Goal: Task Accomplishment & Management: Manage account settings

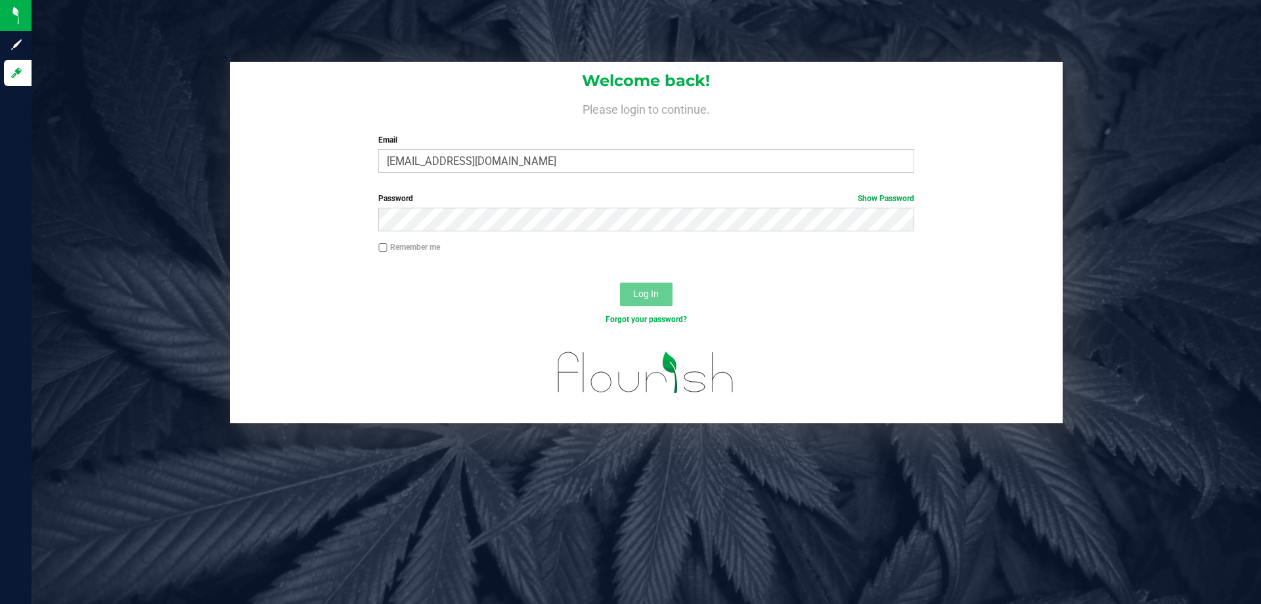
type input "[EMAIL_ADDRESS][DOMAIN_NAME]"
click at [620, 282] on button "Log In" at bounding box center [646, 294] width 53 height 24
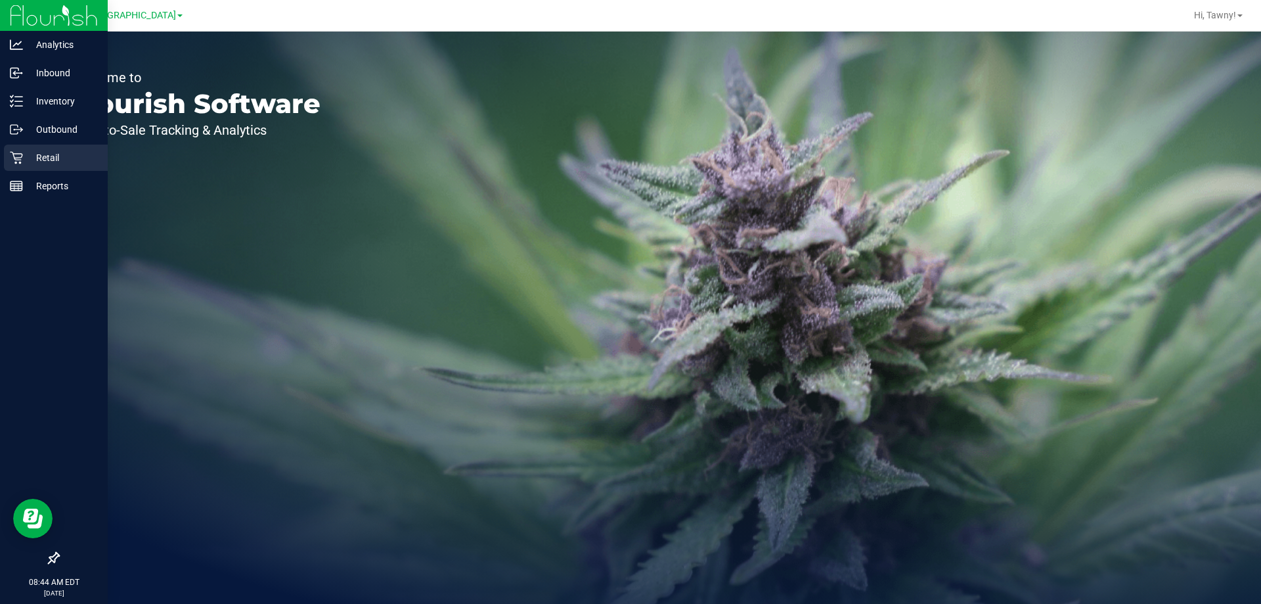
click at [15, 159] on icon at bounding box center [16, 158] width 12 height 12
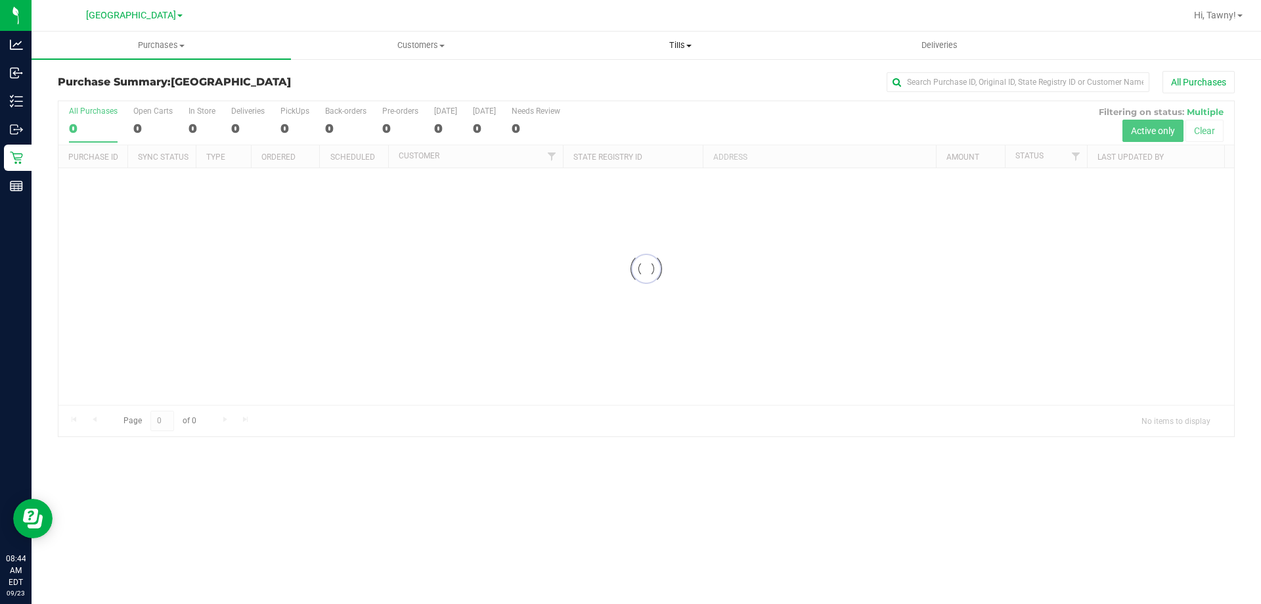
click at [673, 44] on span "Tills" at bounding box center [680, 45] width 258 height 12
click at [629, 82] on span "Manage tills" at bounding box center [594, 79] width 89 height 11
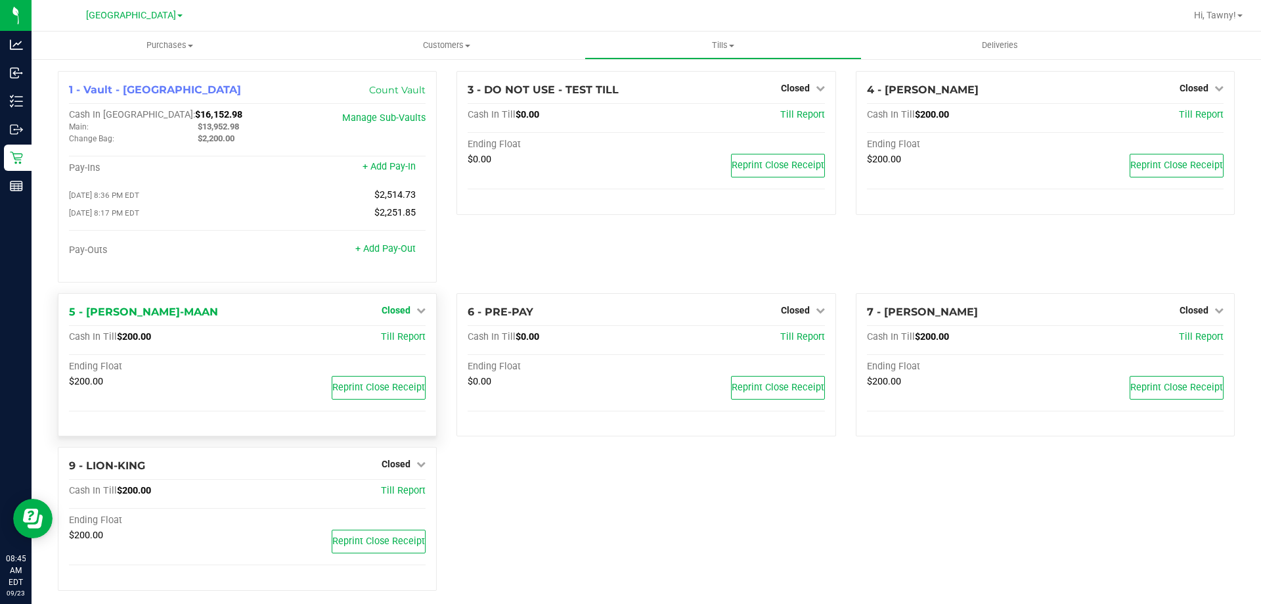
click at [410, 315] on link "Closed" at bounding box center [404, 310] width 44 height 11
click at [395, 338] on link "Open Till" at bounding box center [395, 337] width 35 height 11
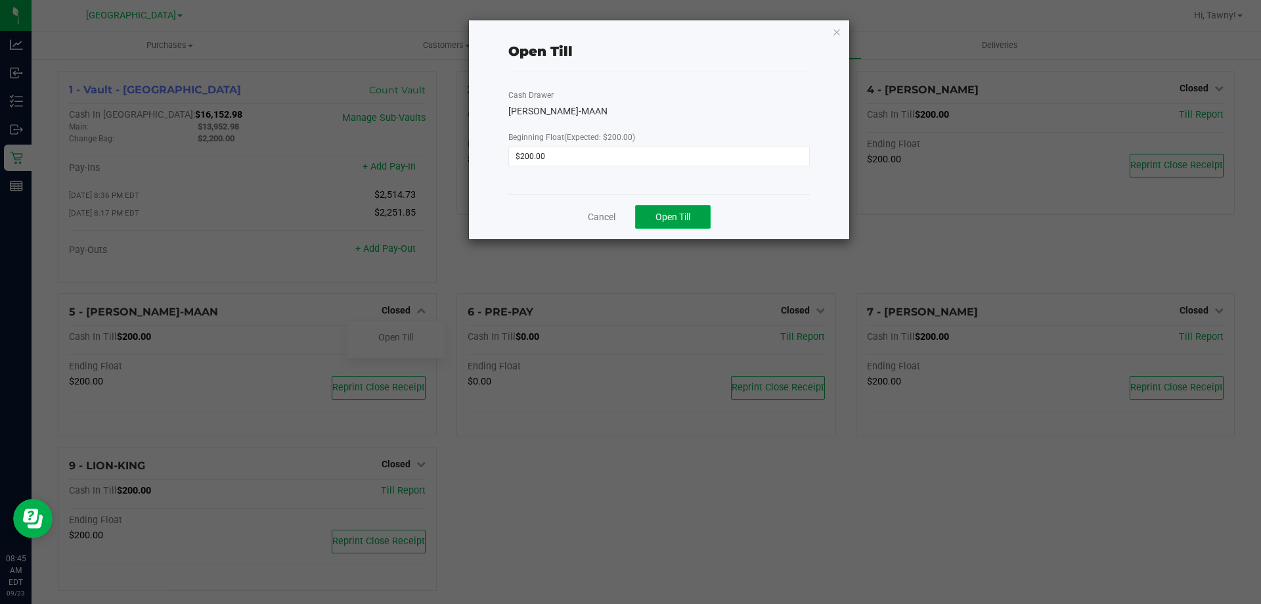
click at [670, 216] on span "Open Till" at bounding box center [673, 216] width 35 height 11
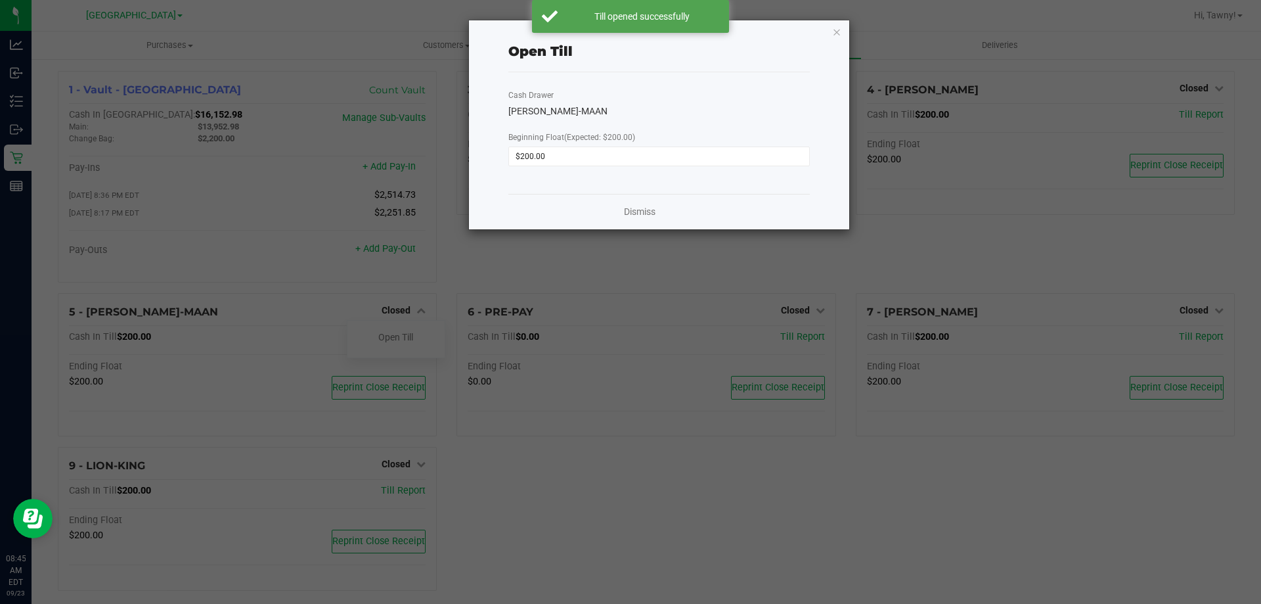
click at [638, 204] on div "Dismiss" at bounding box center [658, 211] width 301 height 35
click at [659, 214] on div "Dismiss" at bounding box center [658, 211] width 301 height 35
click at [655, 215] on link "Dismiss" at bounding box center [640, 212] width 32 height 14
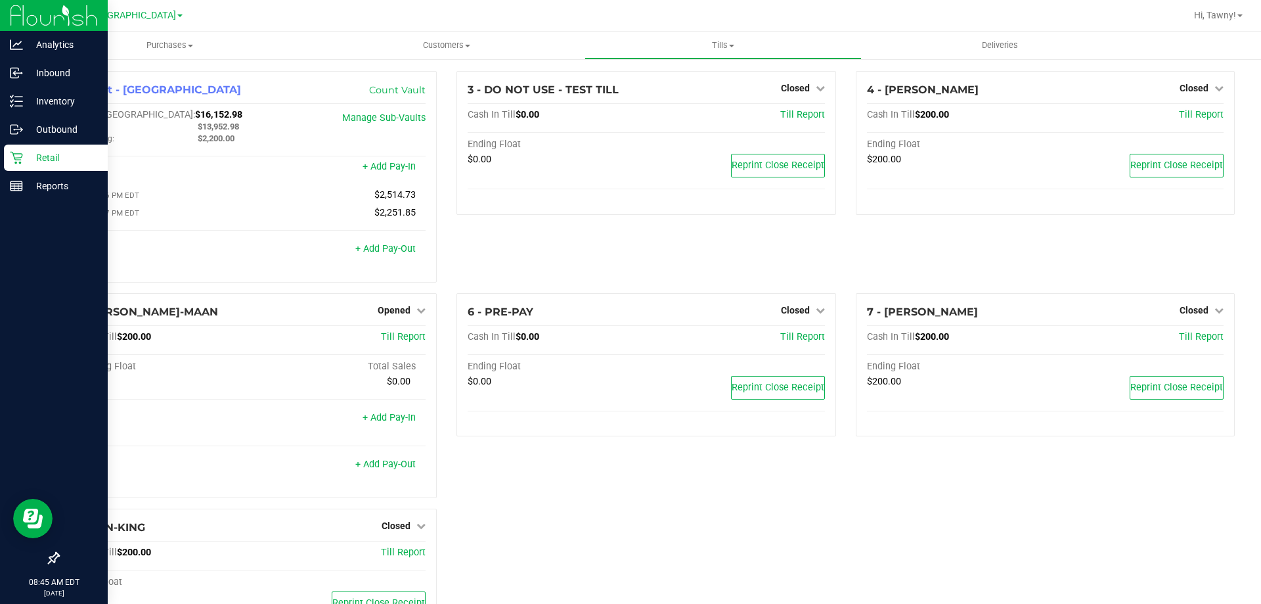
click at [43, 152] on p "Retail" at bounding box center [62, 158] width 79 height 16
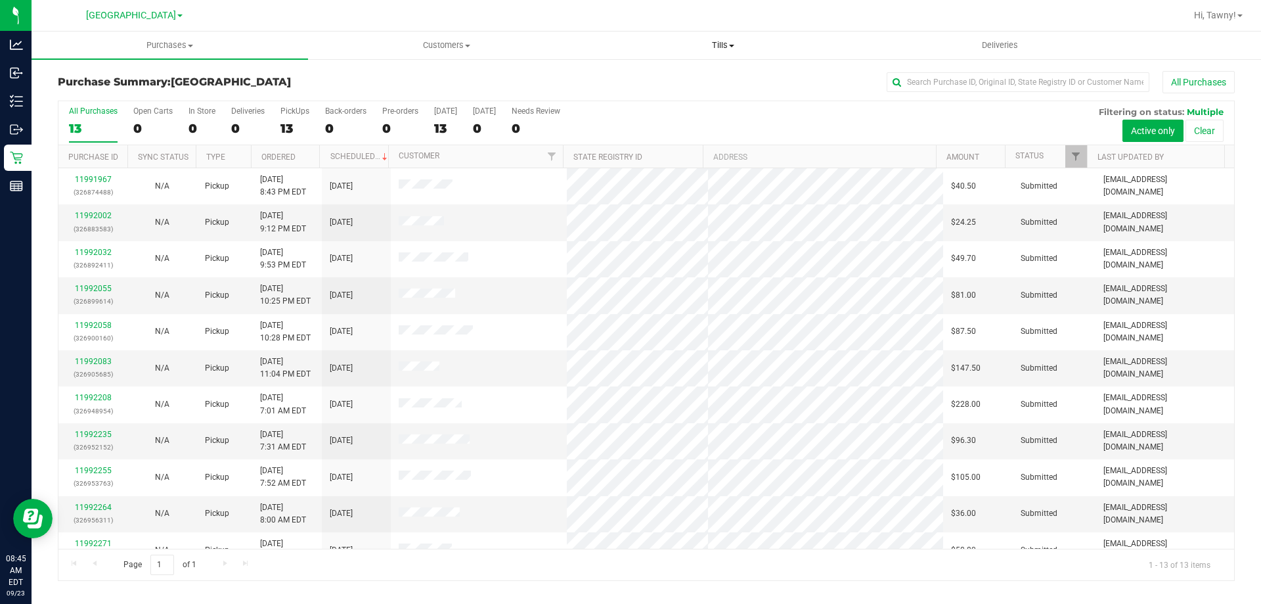
click at [713, 49] on span "Tills" at bounding box center [722, 45] width 275 height 12
click at [695, 76] on li "Manage tills" at bounding box center [723, 80] width 277 height 16
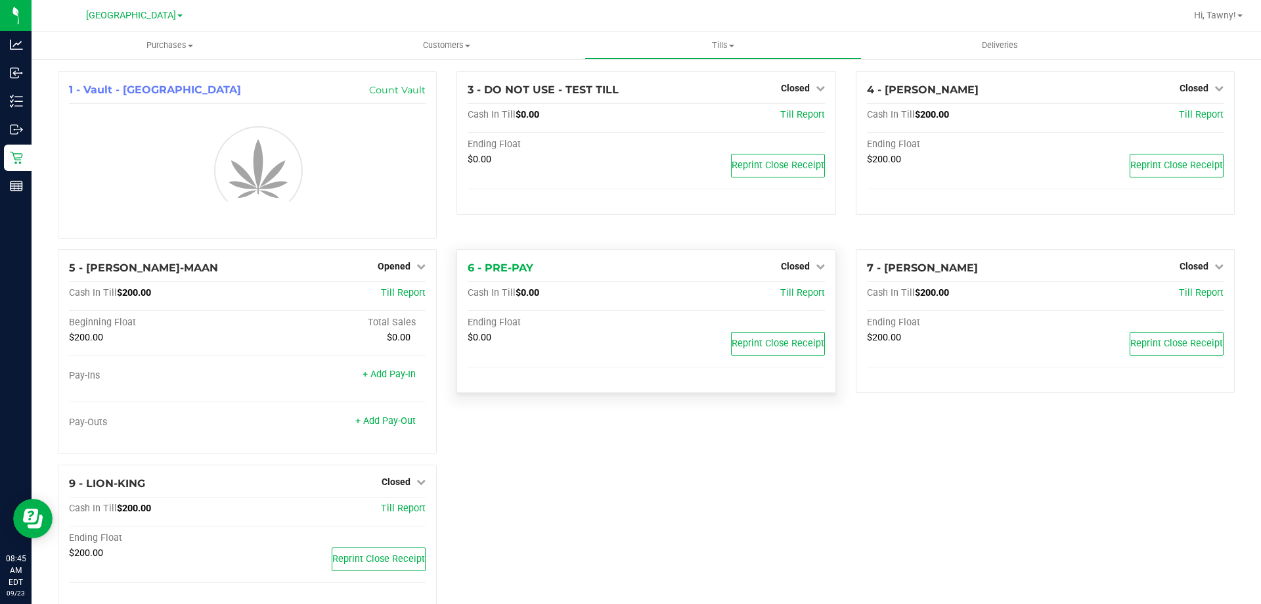
click at [799, 272] on div "Closed" at bounding box center [803, 266] width 44 height 16
click at [799, 264] on span "Closed" at bounding box center [795, 266] width 29 height 11
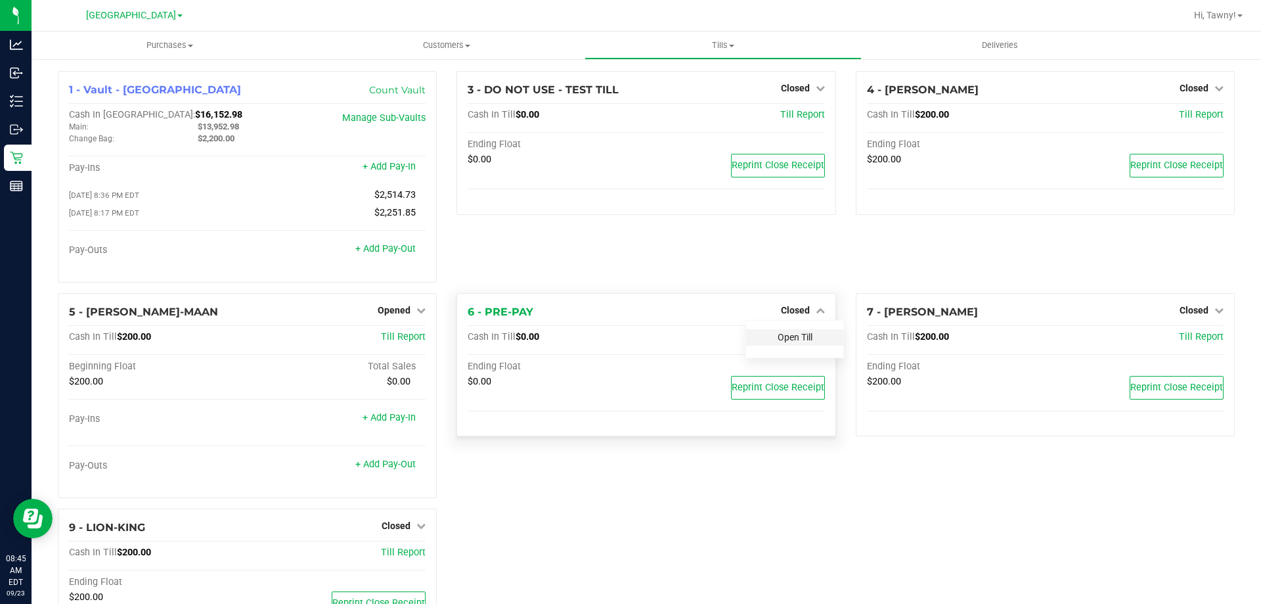
click at [797, 342] on link "Open Till" at bounding box center [795, 337] width 35 height 11
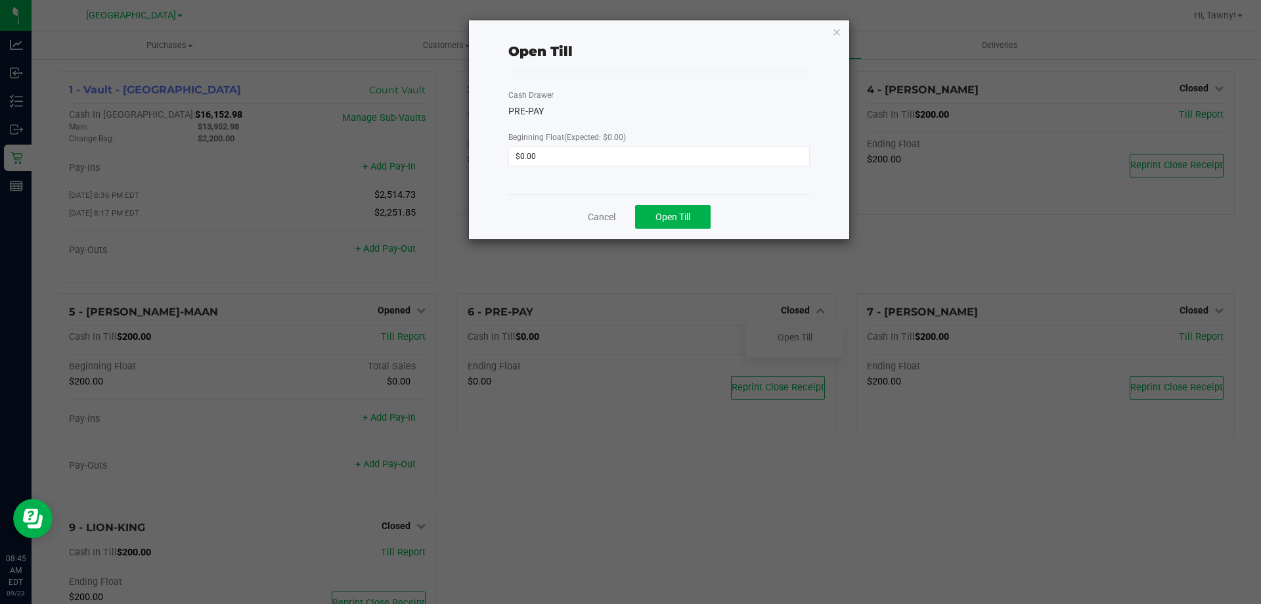
click at [686, 238] on div "Cancel Open Till" at bounding box center [658, 216] width 301 height 45
click at [702, 224] on button "Open Till" at bounding box center [673, 217] width 76 height 24
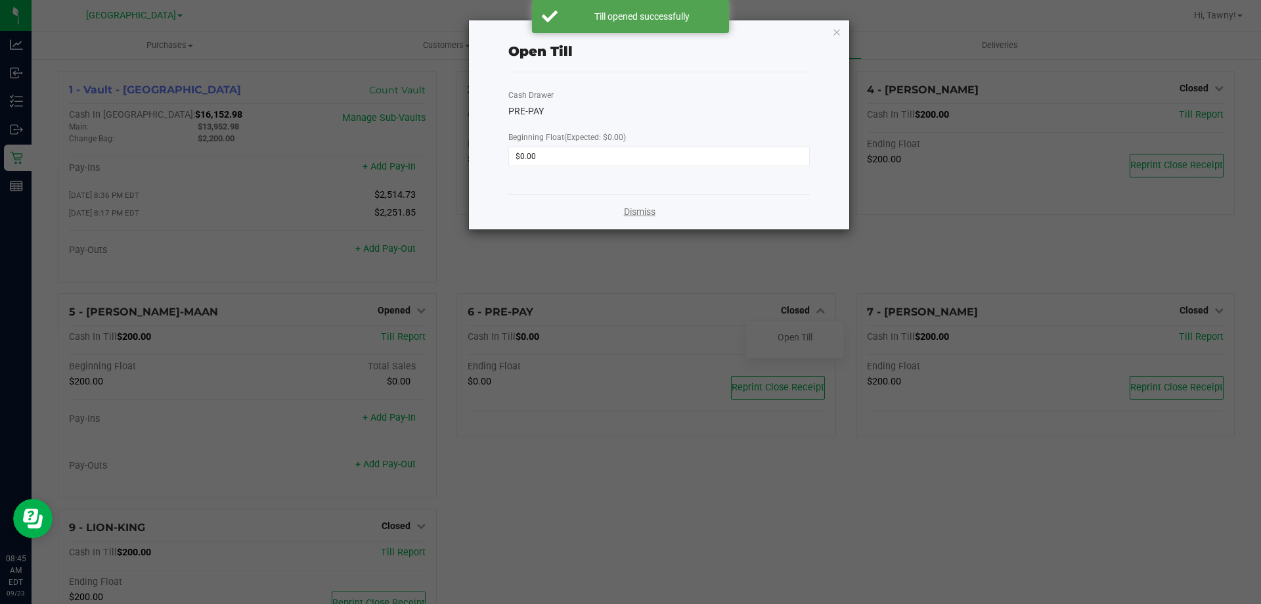
click at [644, 217] on link "Dismiss" at bounding box center [640, 212] width 32 height 14
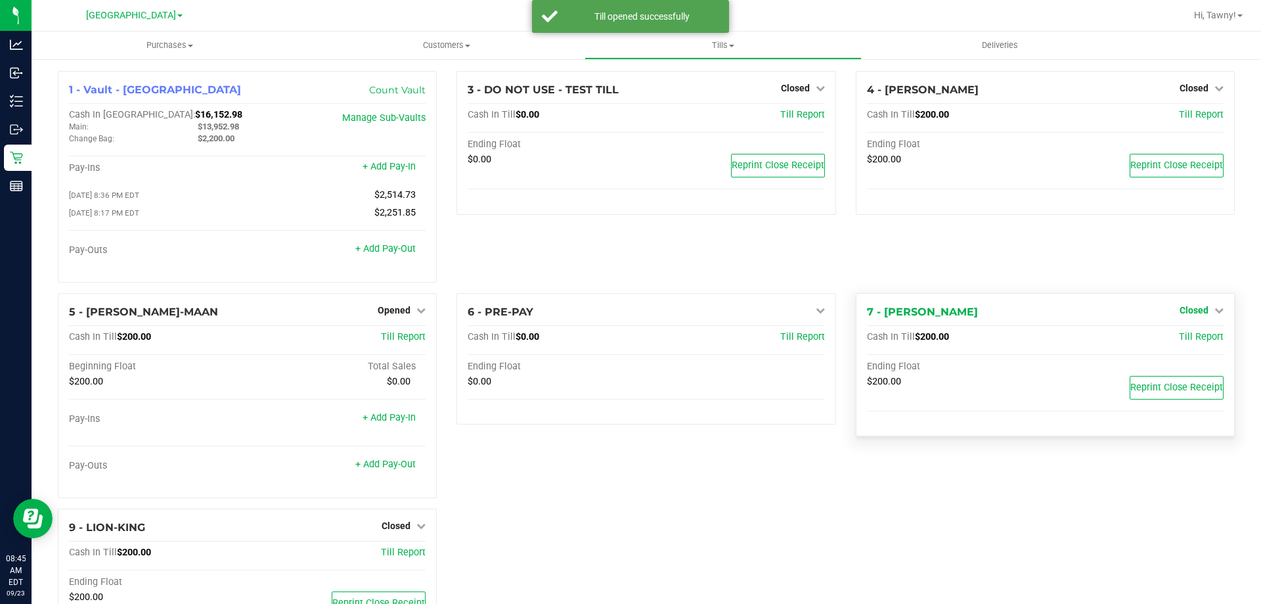
click at [1186, 312] on span "Closed" at bounding box center [1194, 310] width 29 height 11
click at [1176, 334] on link "Open Till" at bounding box center [1193, 337] width 35 height 11
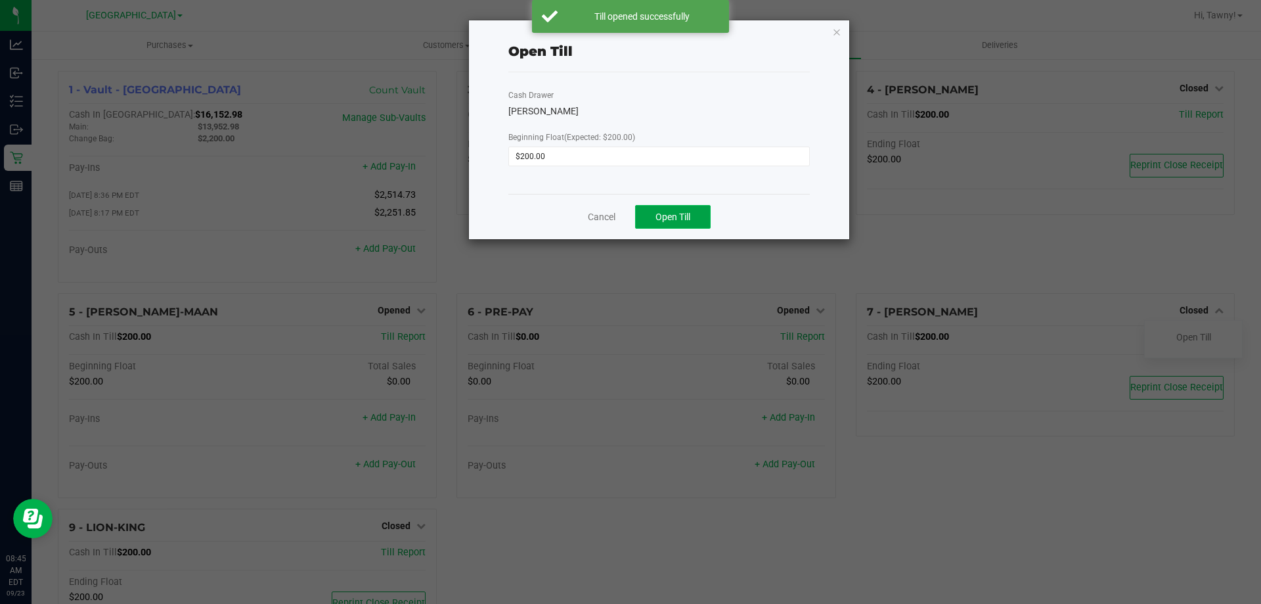
click at [686, 218] on span "Open Till" at bounding box center [673, 216] width 35 height 11
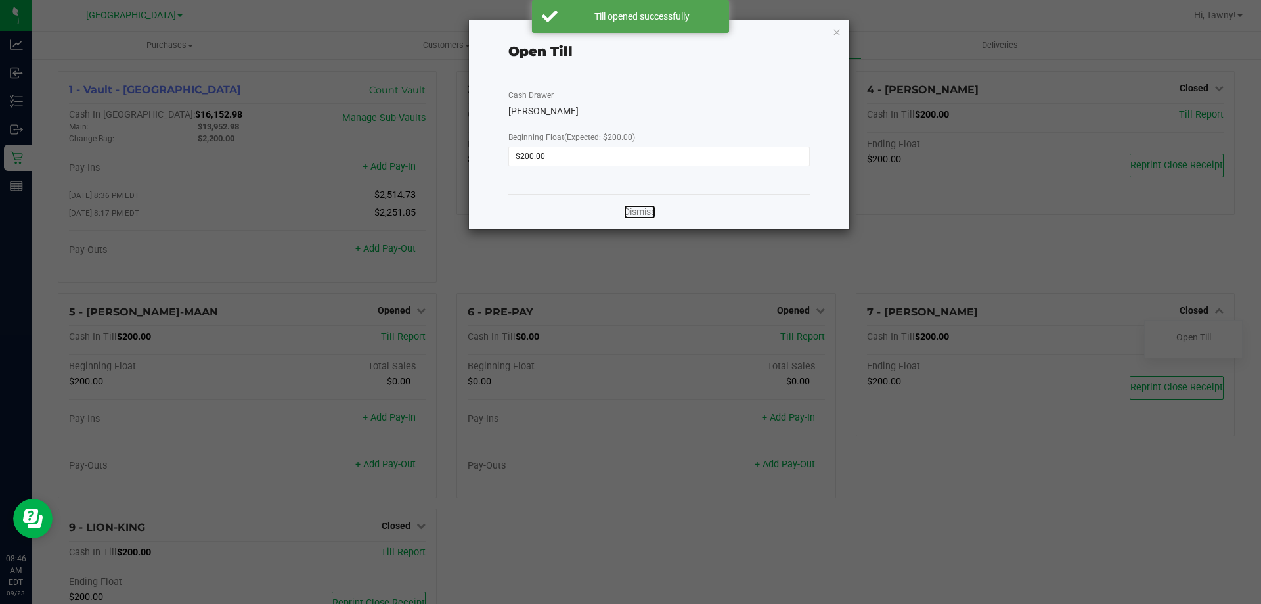
click at [629, 215] on link "Dismiss" at bounding box center [640, 212] width 32 height 14
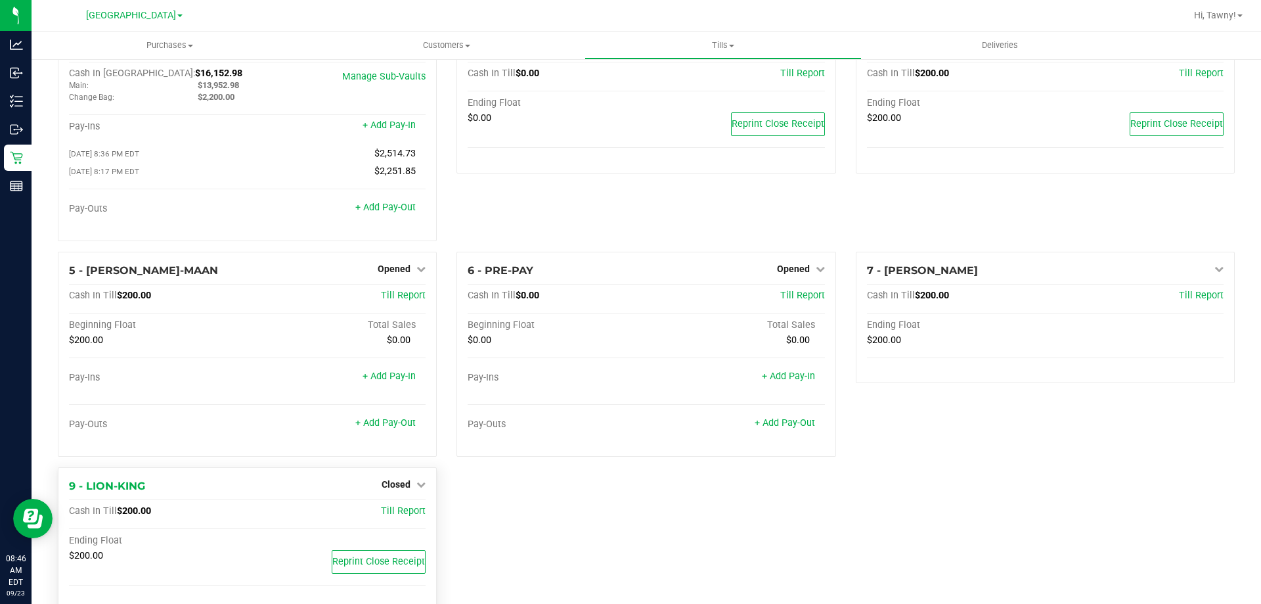
scroll to position [74, 0]
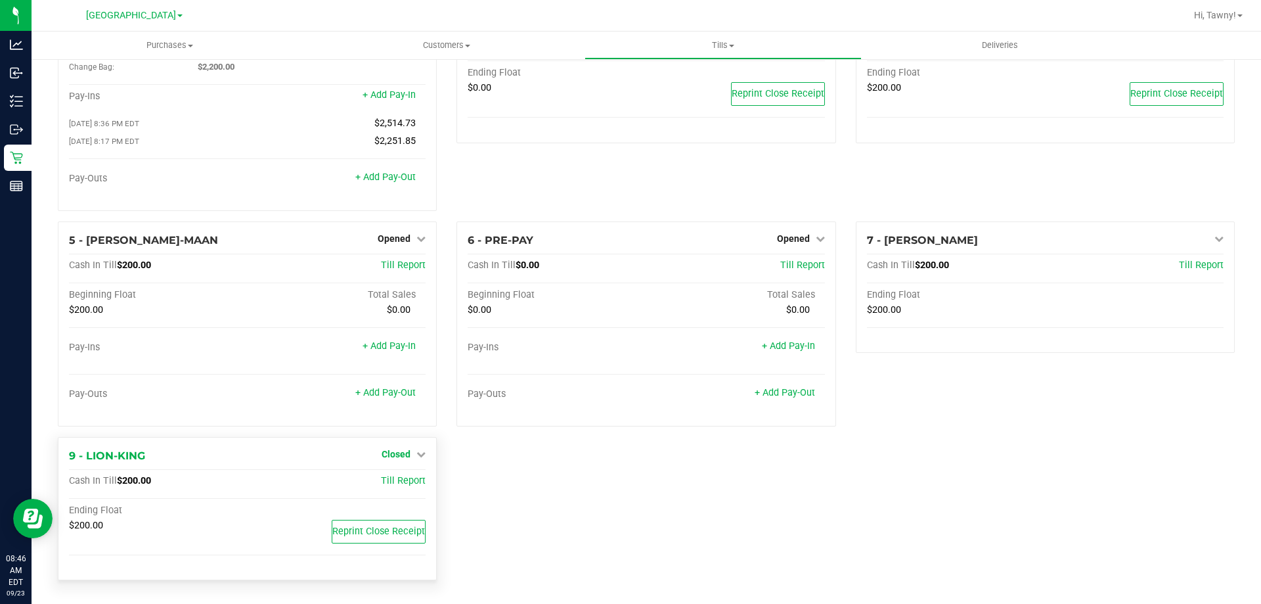
click at [402, 456] on span "Closed" at bounding box center [396, 454] width 29 height 11
click at [401, 484] on link "Open Till" at bounding box center [395, 481] width 35 height 11
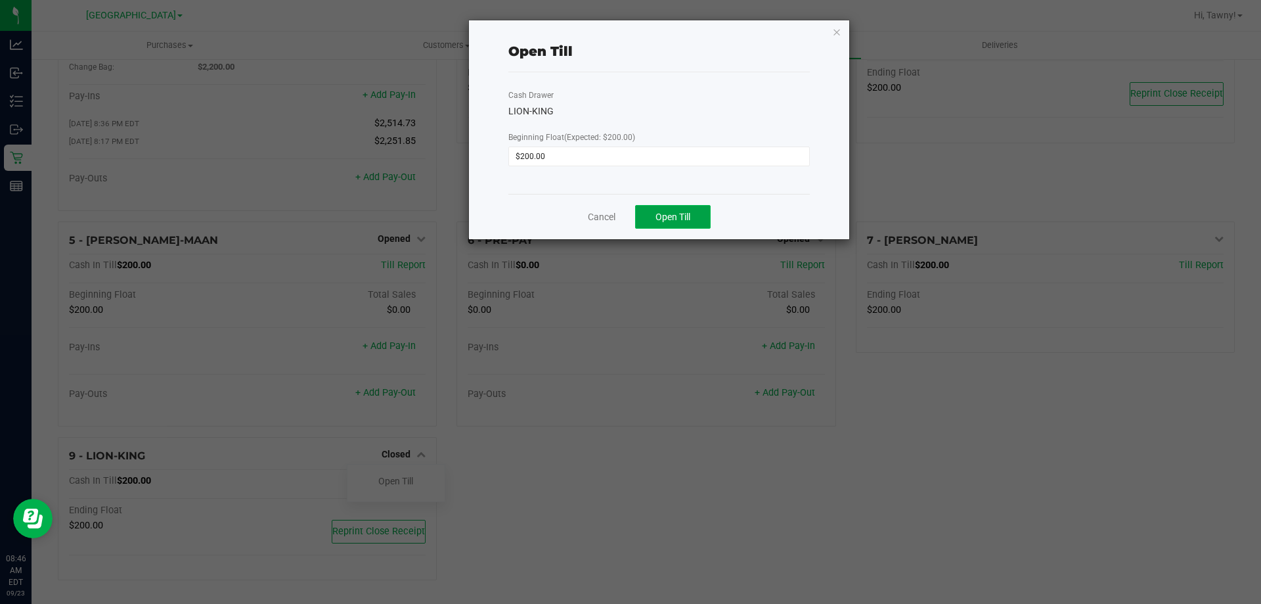
click at [659, 212] on span "Open Till" at bounding box center [673, 216] width 35 height 11
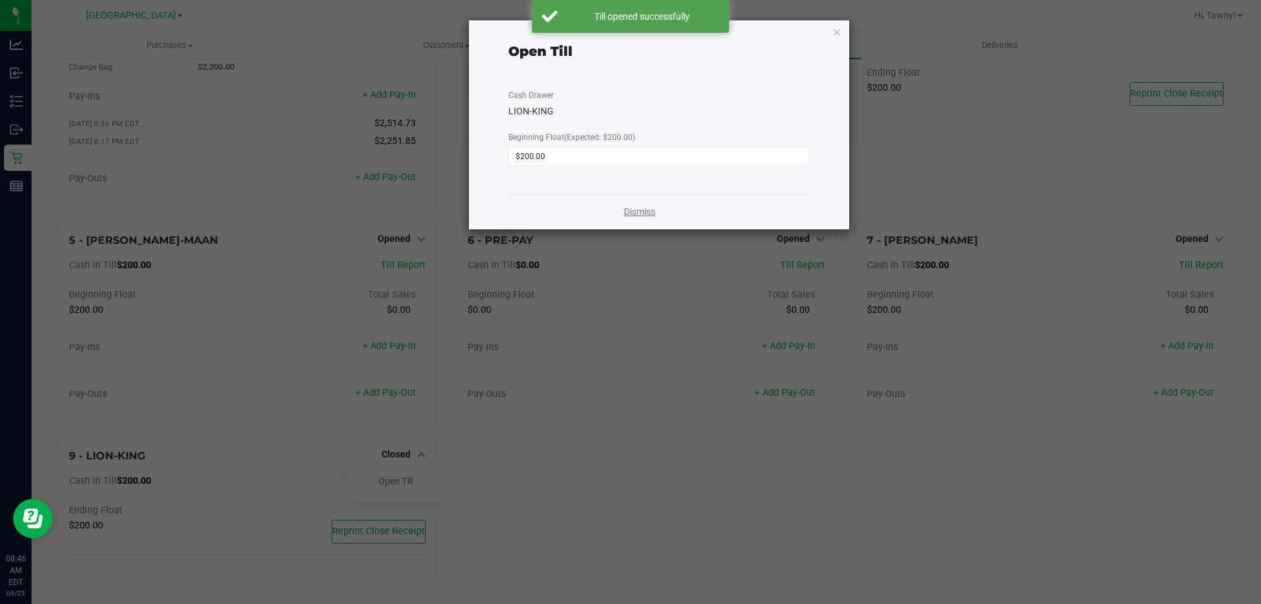
click at [631, 209] on link "Dismiss" at bounding box center [640, 212] width 32 height 14
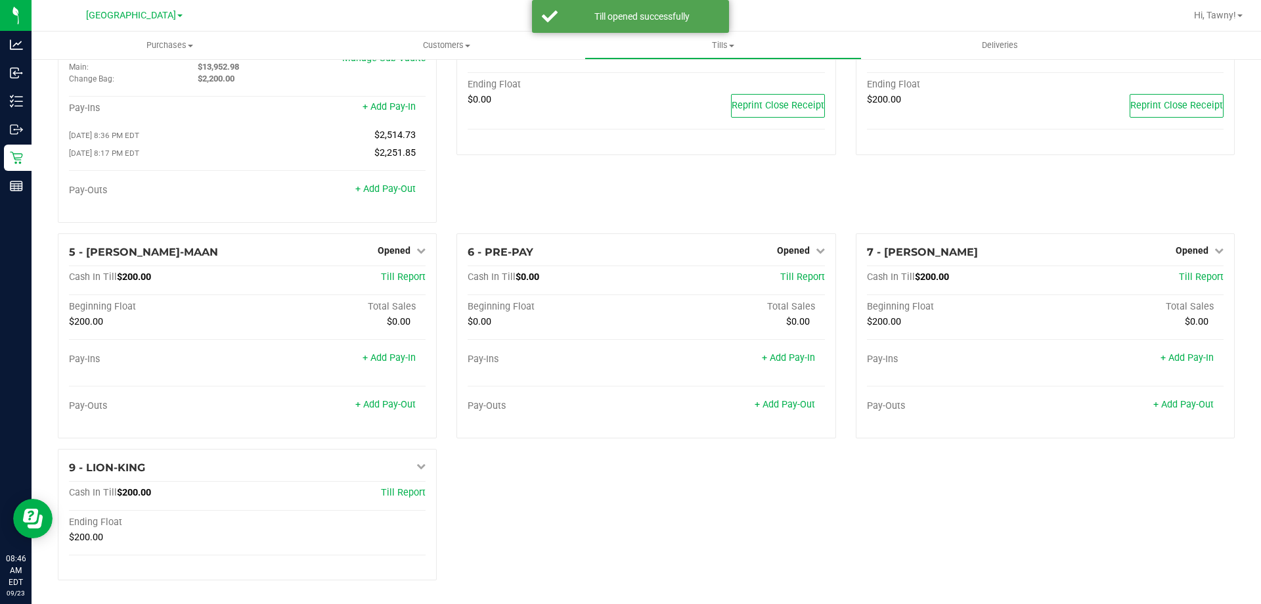
scroll to position [62, 0]
click at [569, 497] on div "1 - Vault - [GEOGRAPHIC_DATA] WC Count Vault Cash In Vault: $16,152.98 Main: $1…" at bounding box center [646, 300] width 1197 height 579
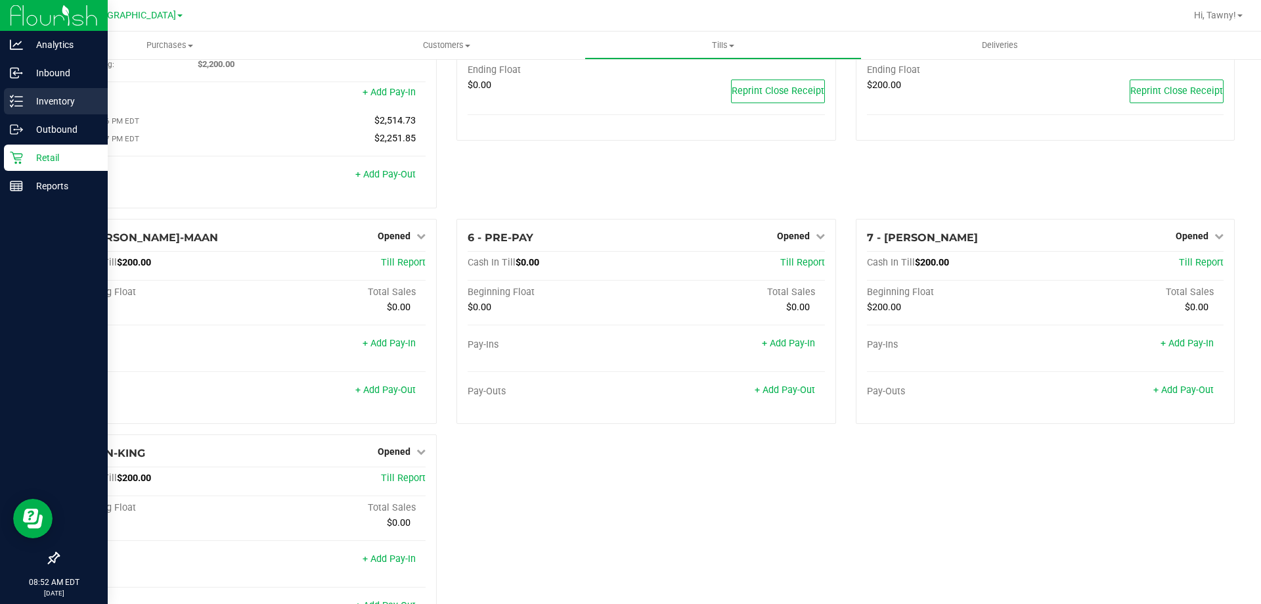
drag, startPoint x: 0, startPoint y: 101, endPoint x: 7, endPoint y: 100, distance: 7.3
click at [0, 100] on link "Inventory" at bounding box center [54, 102] width 108 height 28
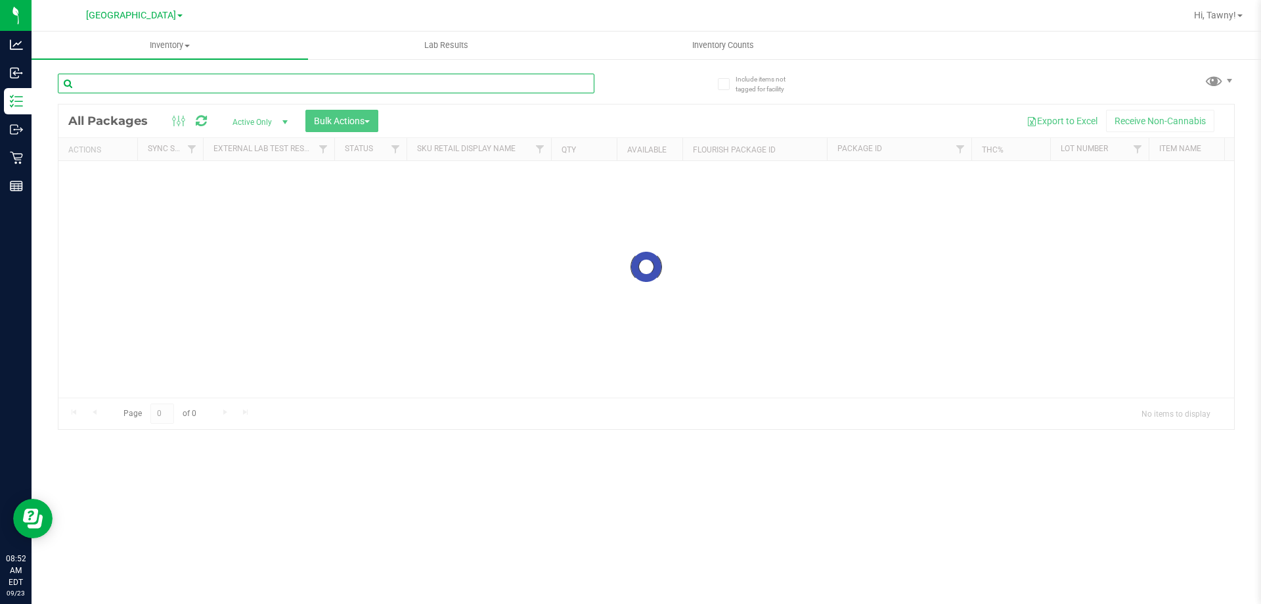
click at [198, 85] on input "text" at bounding box center [326, 84] width 537 height 20
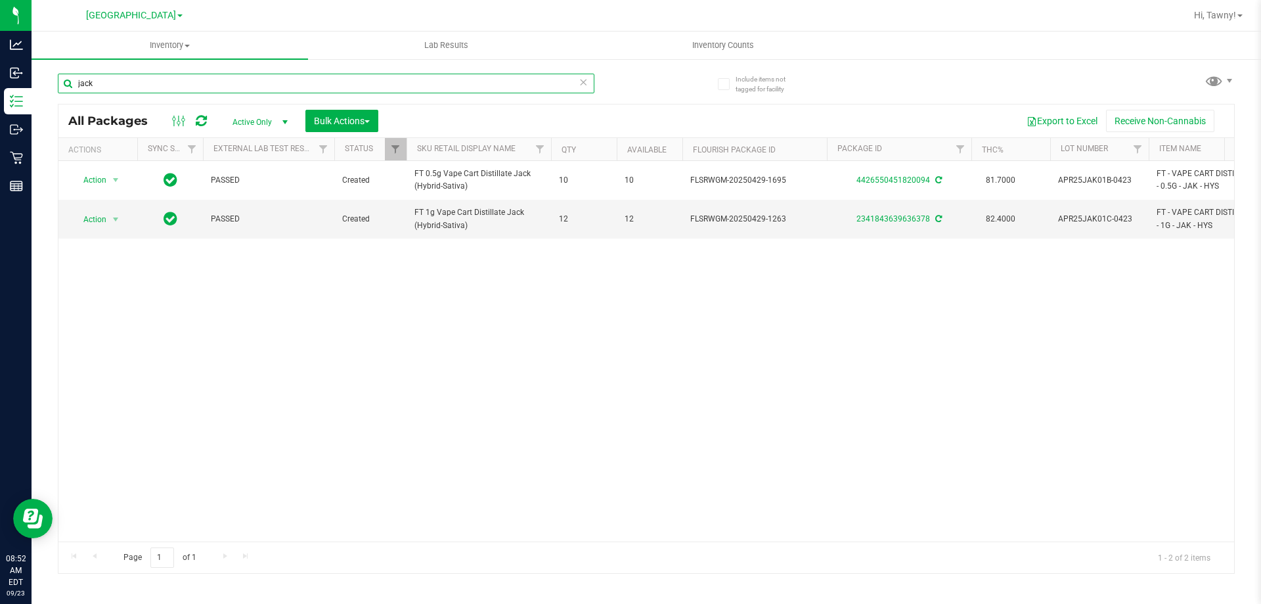
type input "jack"
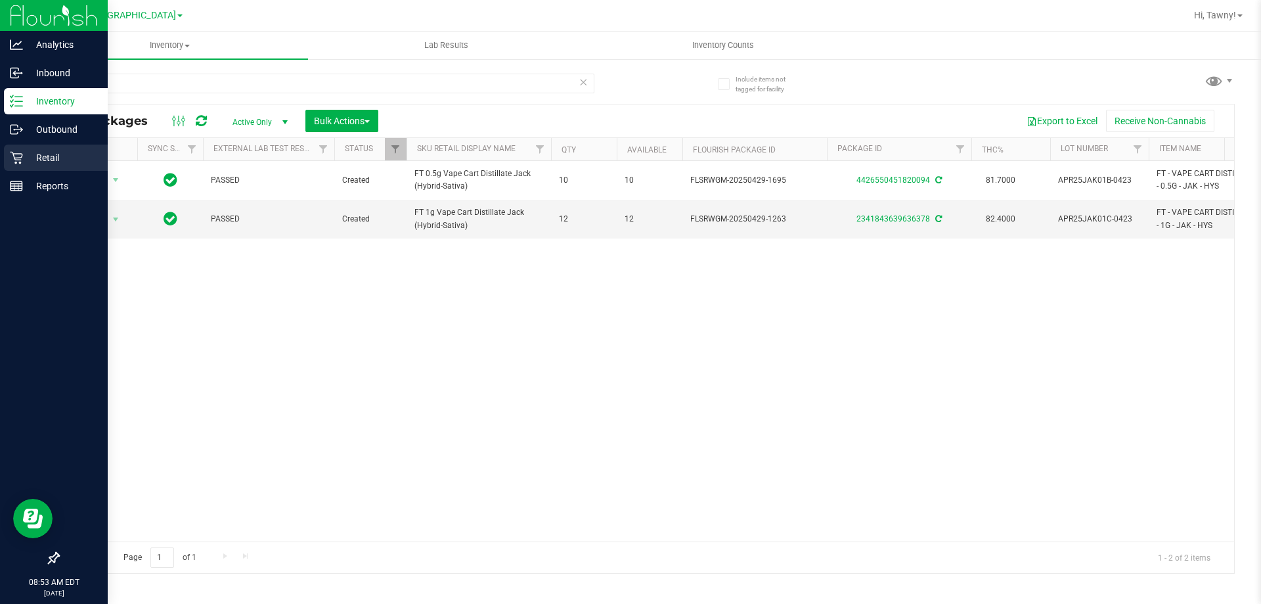
click at [22, 162] on icon at bounding box center [16, 157] width 13 height 13
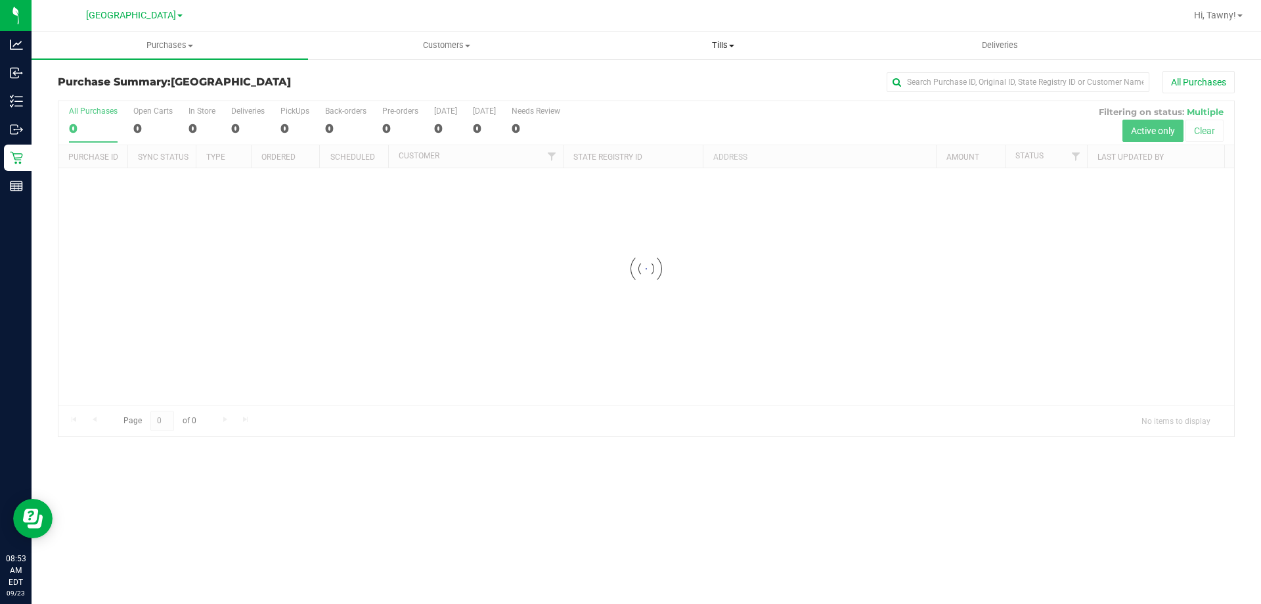
click at [718, 41] on span "Tills" at bounding box center [722, 45] width 275 height 12
click at [645, 72] on li "Manage tills" at bounding box center [723, 80] width 277 height 16
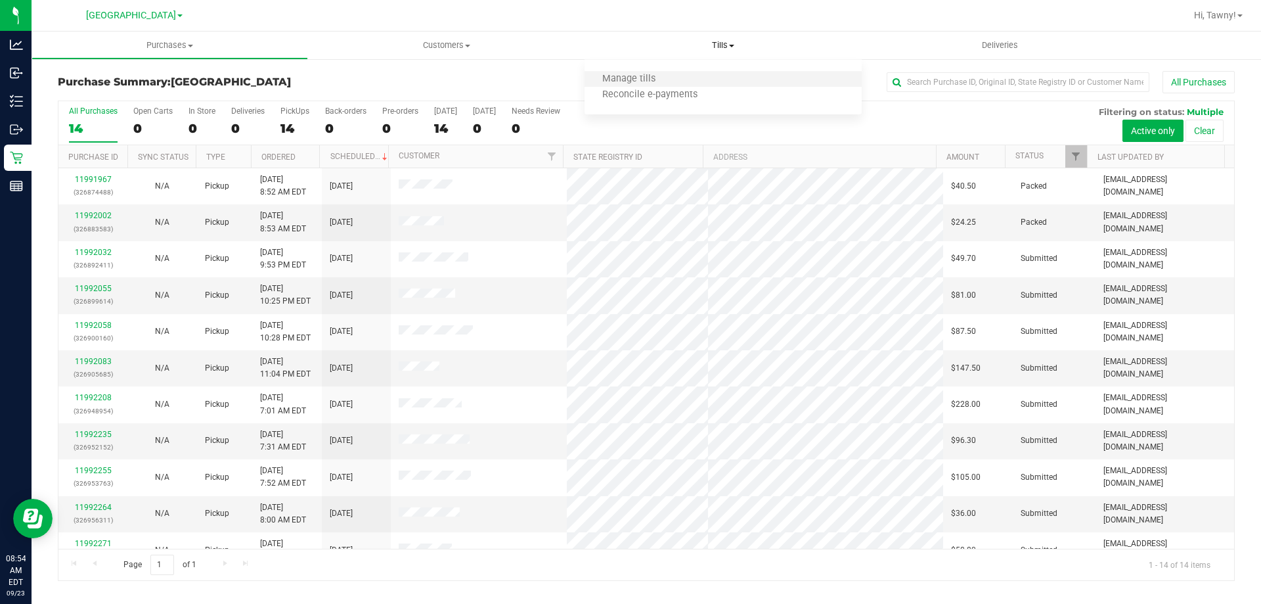
click at [645, 72] on li "Manage tills" at bounding box center [723, 80] width 277 height 16
